Goal: Transaction & Acquisition: Purchase product/service

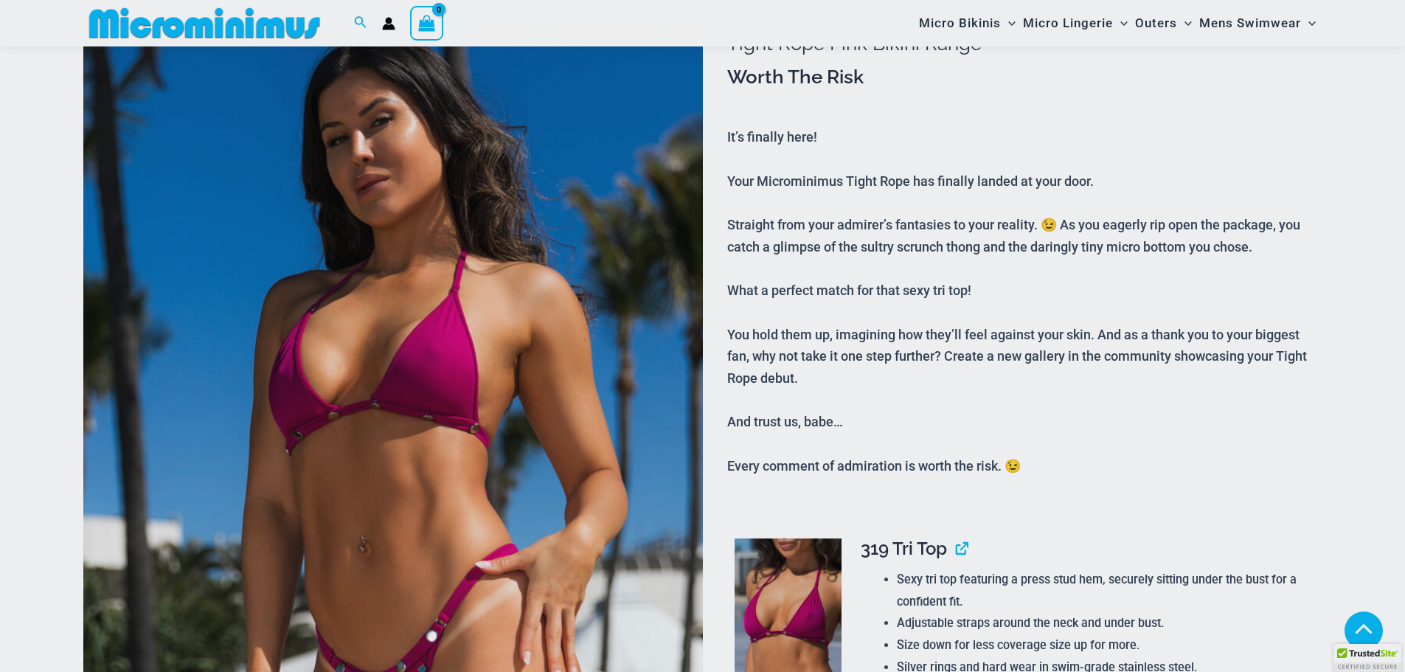
scroll to position [295, 0]
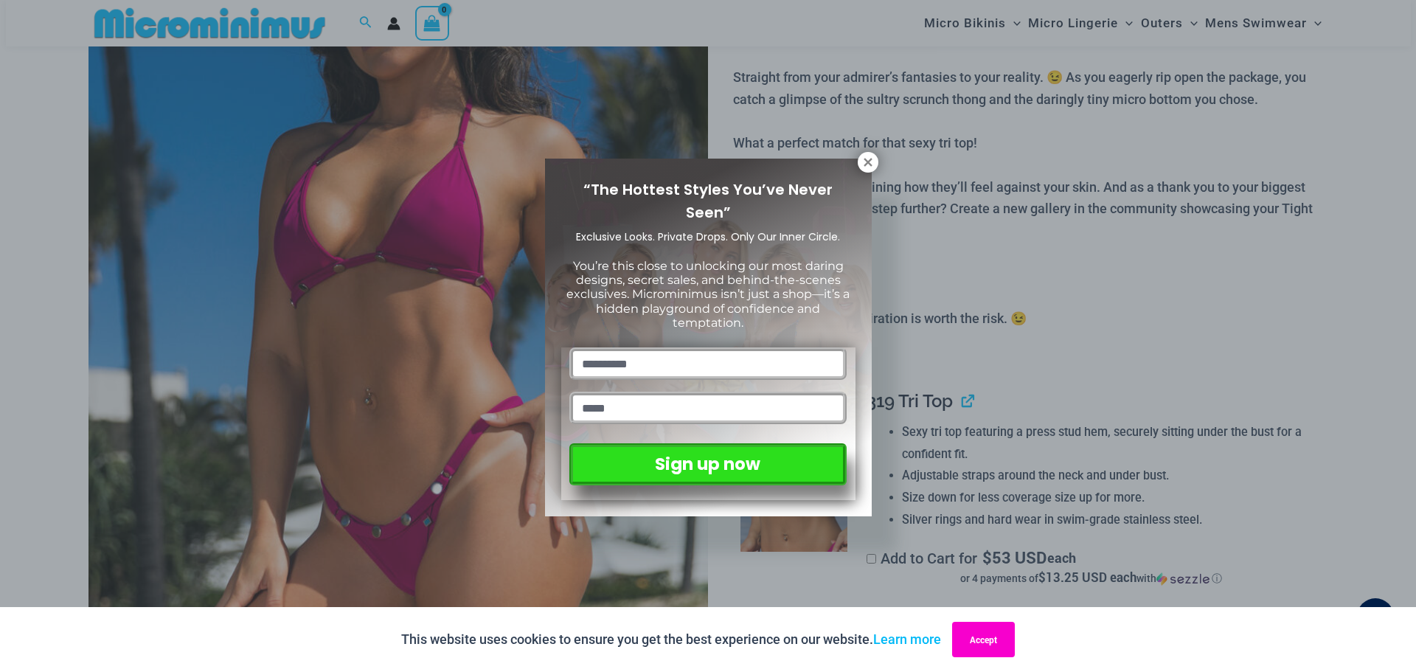
click at [972, 638] on button "Accept" at bounding box center [983, 639] width 63 height 35
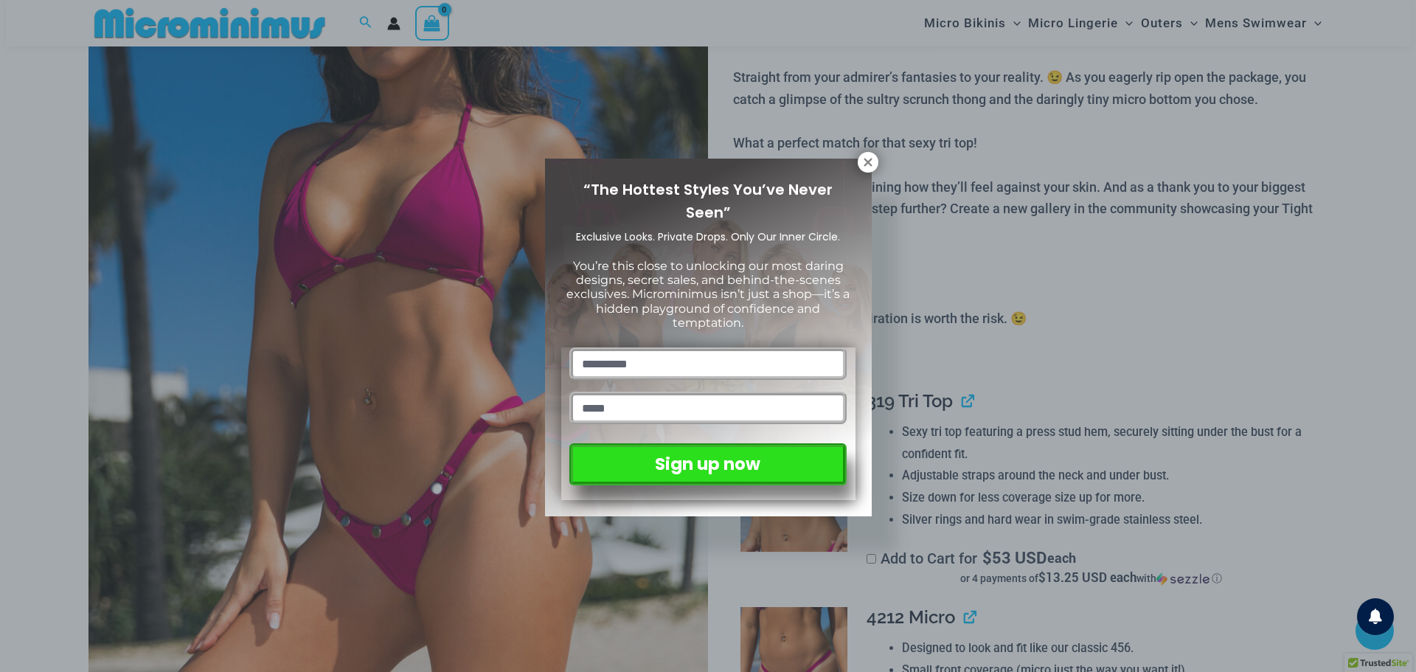
drag, startPoint x: 875, startPoint y: 160, endPoint x: 838, endPoint y: 176, distance: 39.6
click at [875, 160] on button at bounding box center [868, 162] width 21 height 21
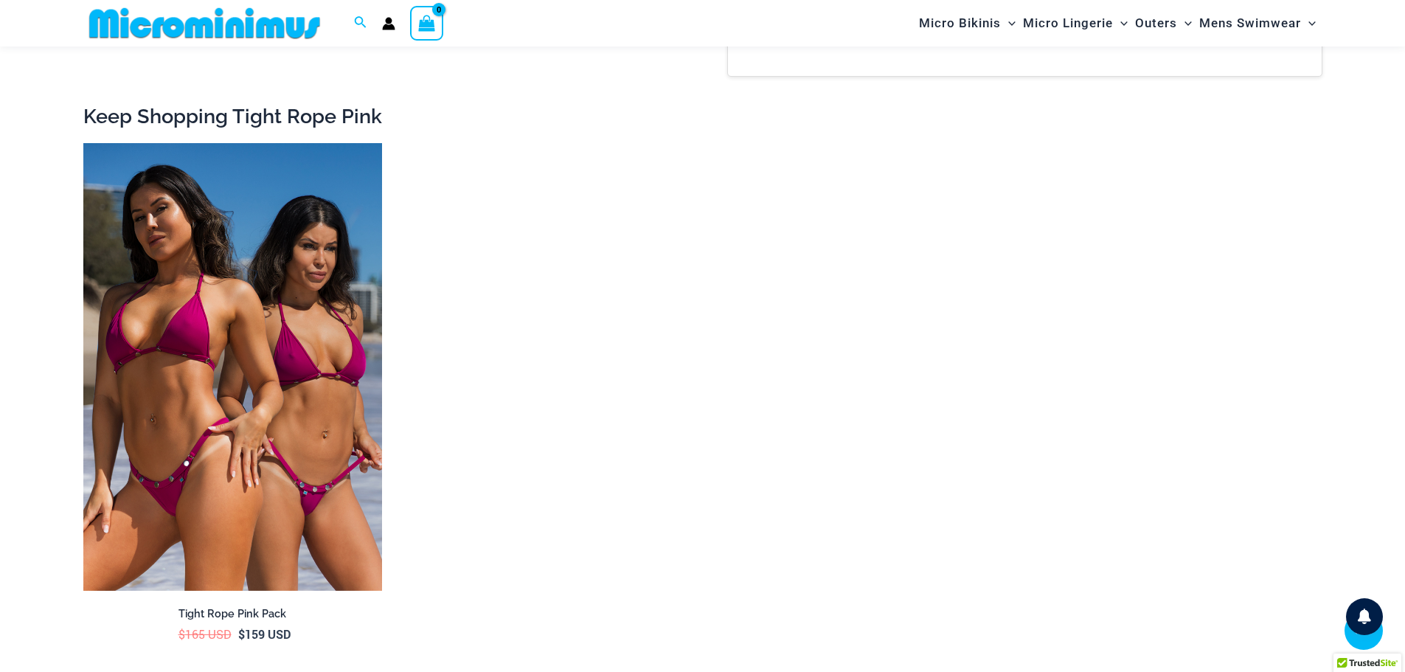
scroll to position [2212, 0]
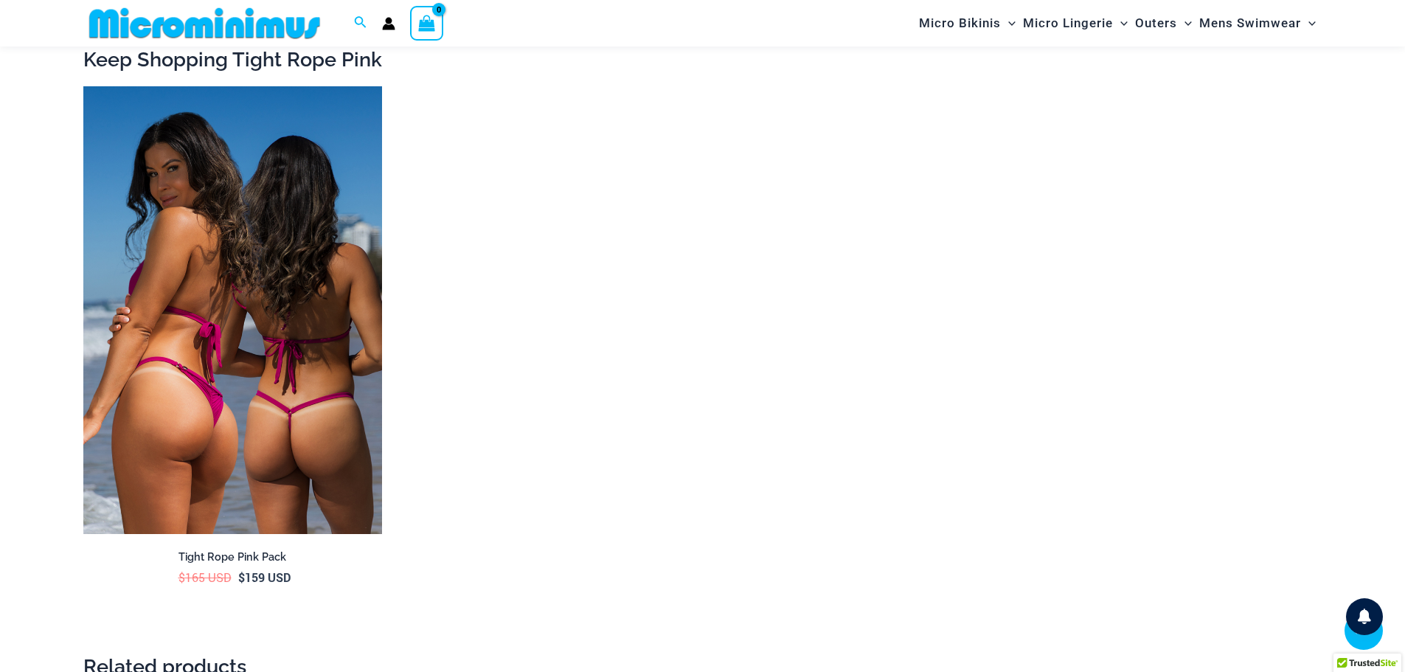
click at [221, 291] on img at bounding box center [232, 310] width 299 height 448
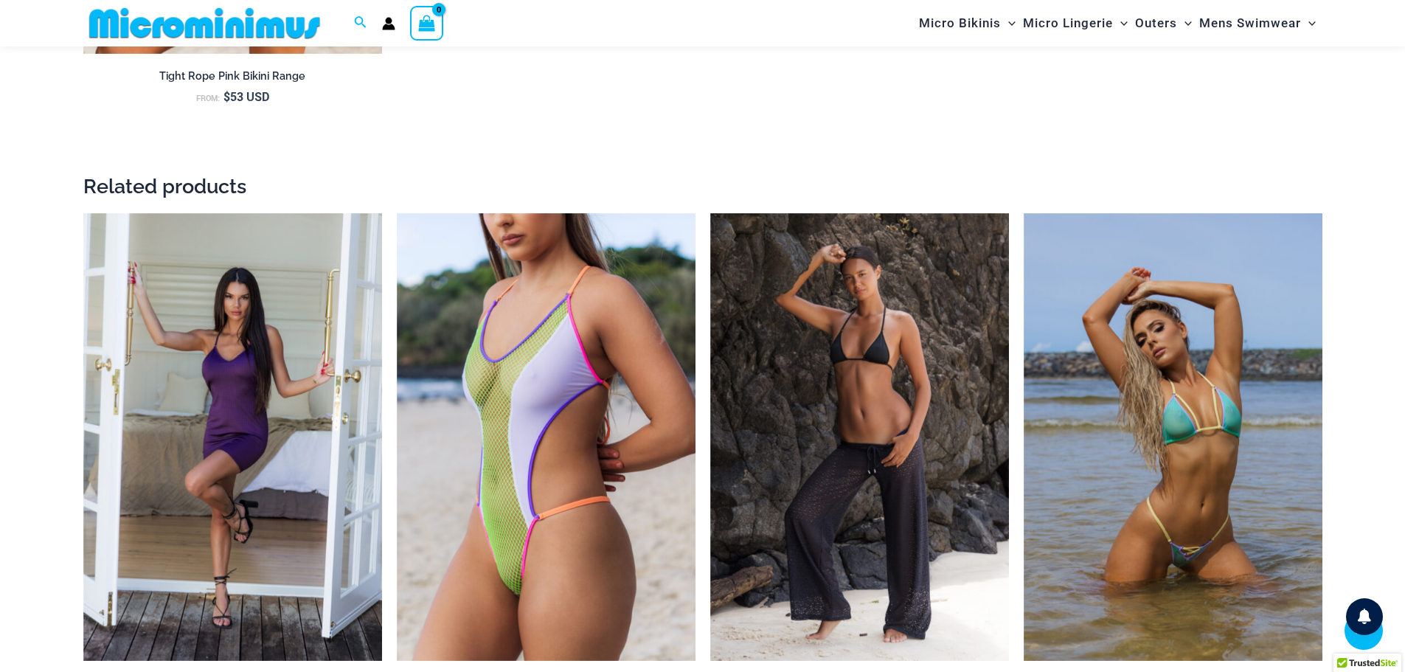
scroll to position [3010, 0]
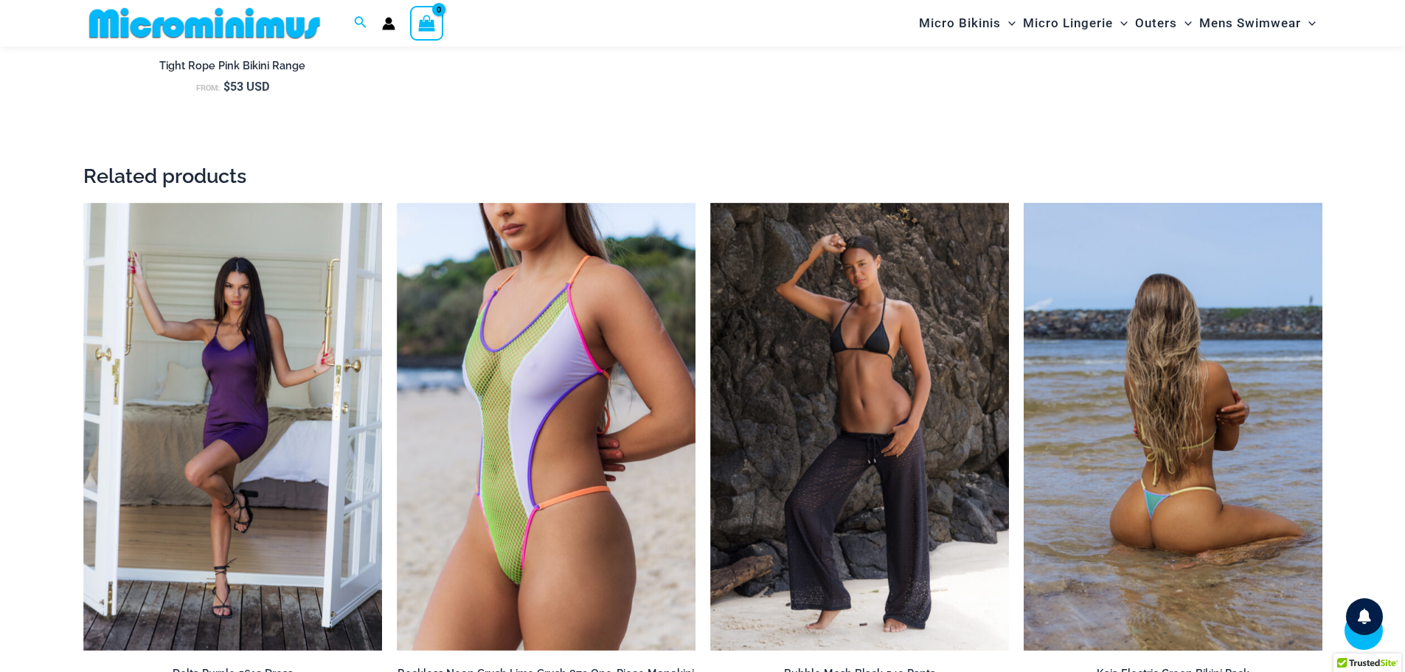
click at [1238, 459] on img at bounding box center [1173, 427] width 299 height 448
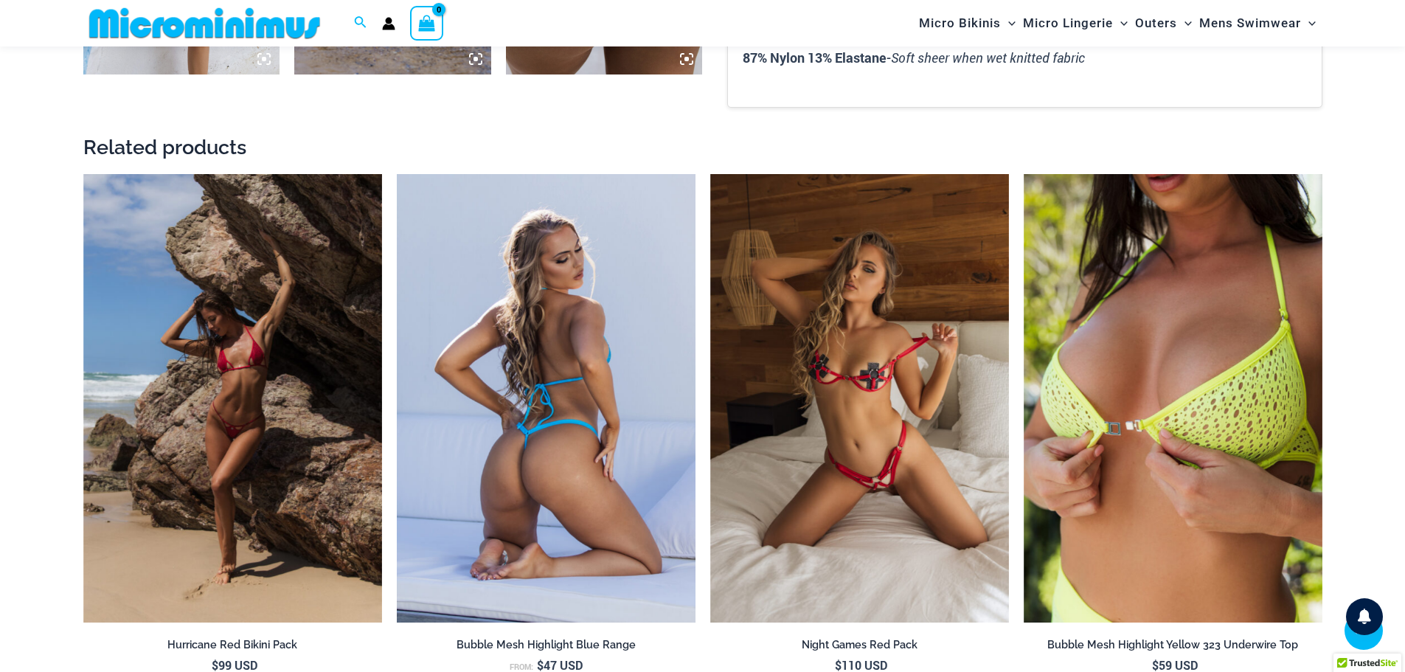
scroll to position [1535, 0]
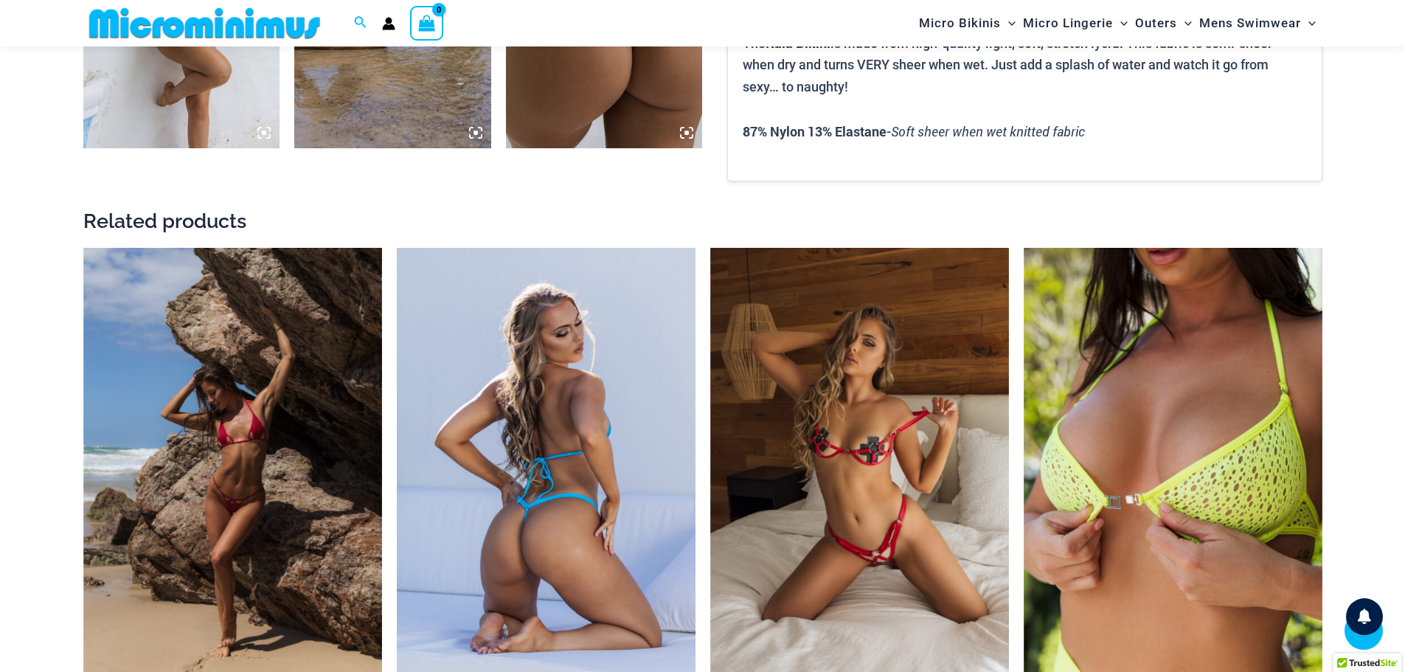
click at [521, 377] on img at bounding box center [546, 472] width 299 height 448
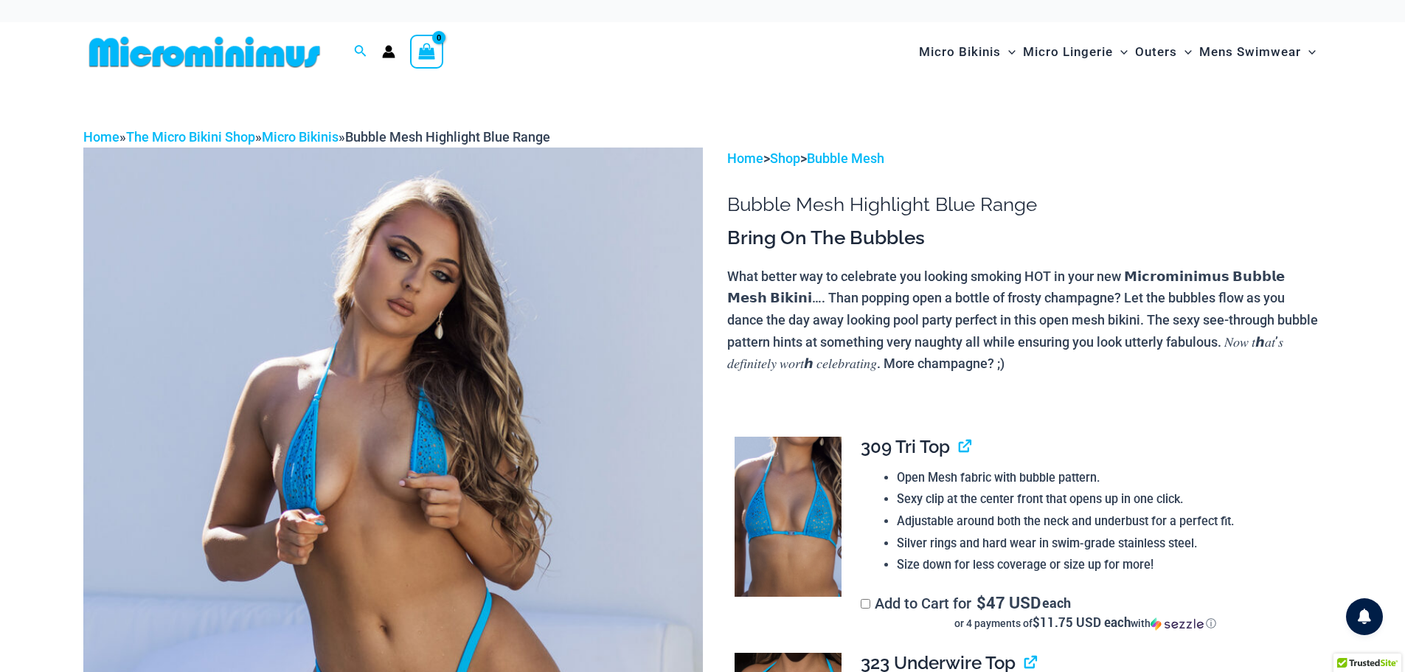
click at [390, 53] on icon "Account icon link" at bounding box center [388, 55] width 13 height 6
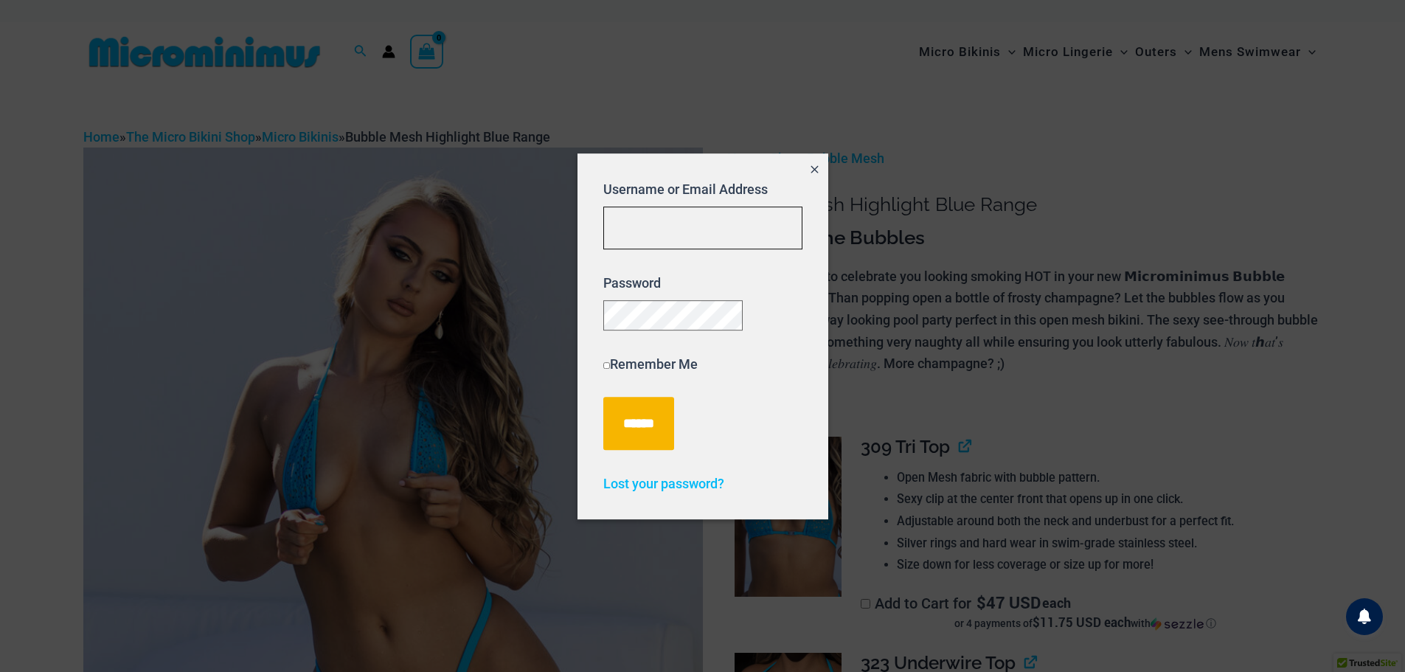
click at [728, 224] on input "Username or Email Address" at bounding box center [702, 228] width 199 height 44
type input "**********"
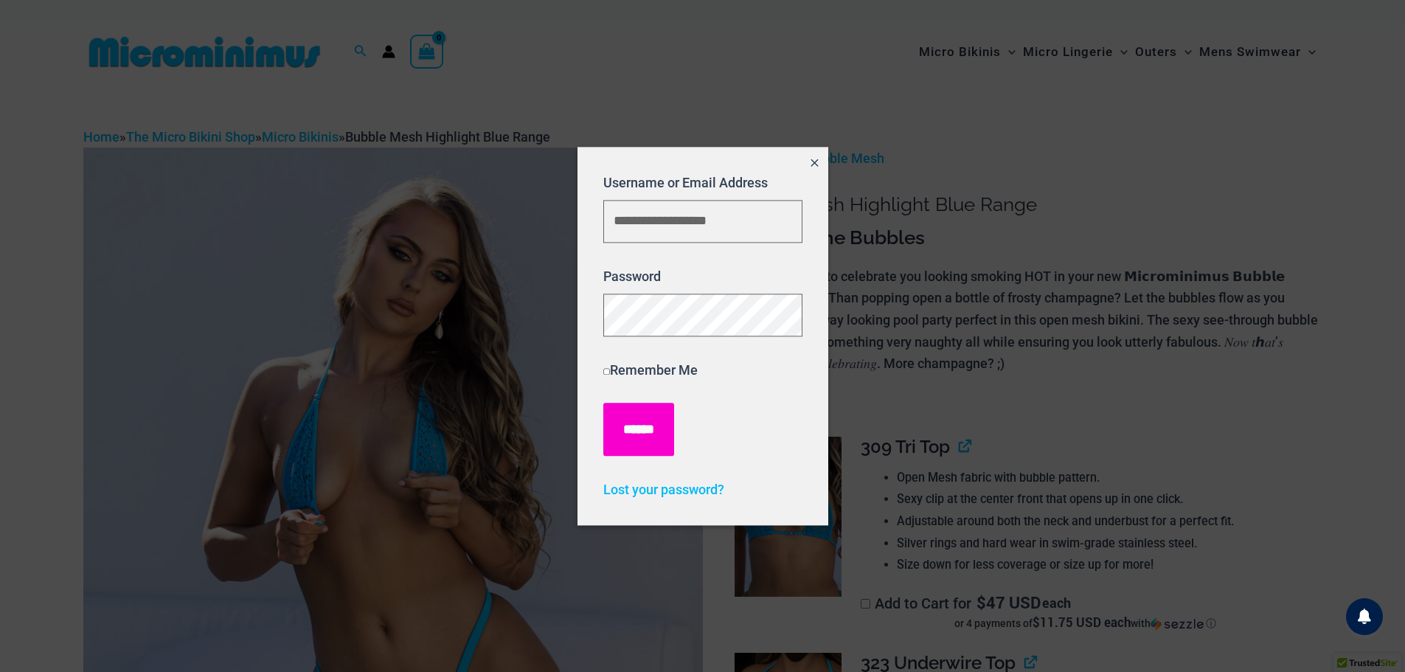
click at [668, 420] on input "******" at bounding box center [638, 429] width 71 height 53
